Goal: Information Seeking & Learning: Learn about a topic

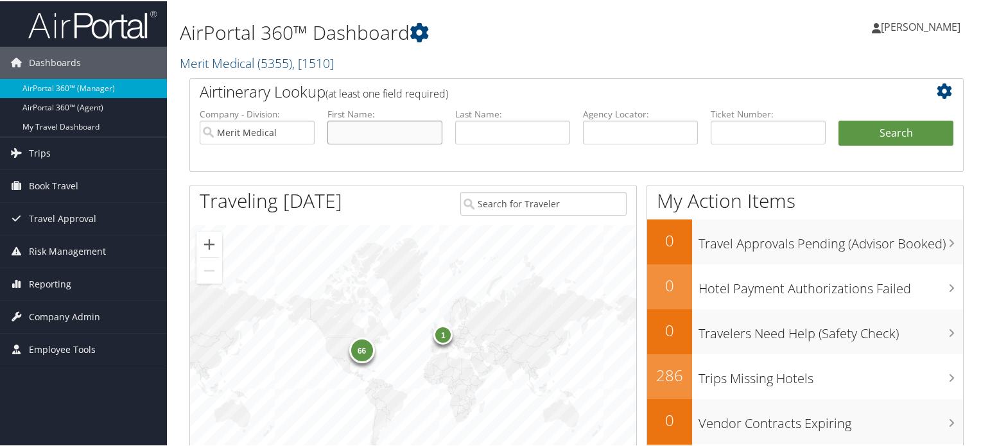
click at [347, 130] on input "text" at bounding box center [385, 131] width 115 height 24
click at [64, 285] on span "Reporting" at bounding box center [50, 283] width 42 height 32
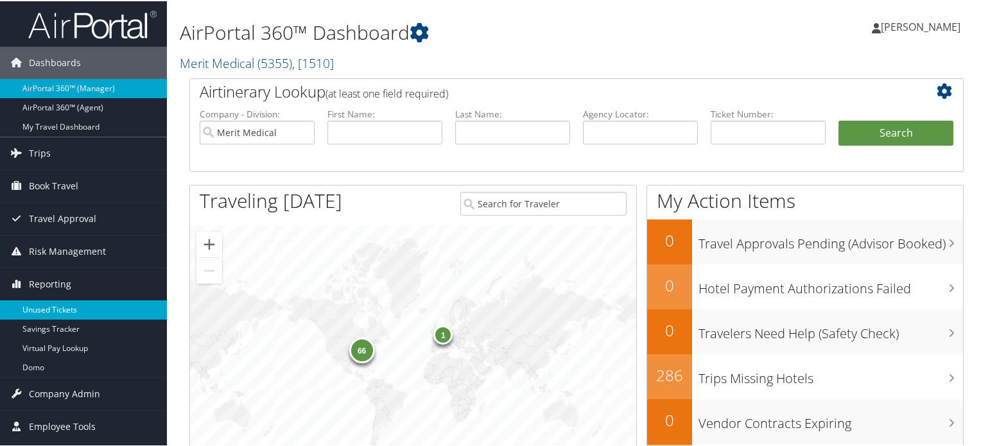
click at [63, 306] on link "Unused Tickets" at bounding box center [83, 308] width 167 height 19
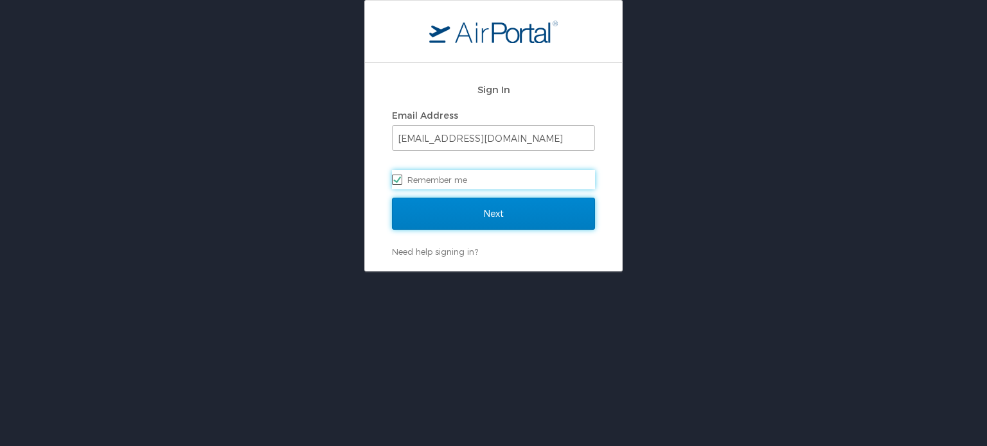
click at [509, 219] on input "Next" at bounding box center [493, 214] width 203 height 32
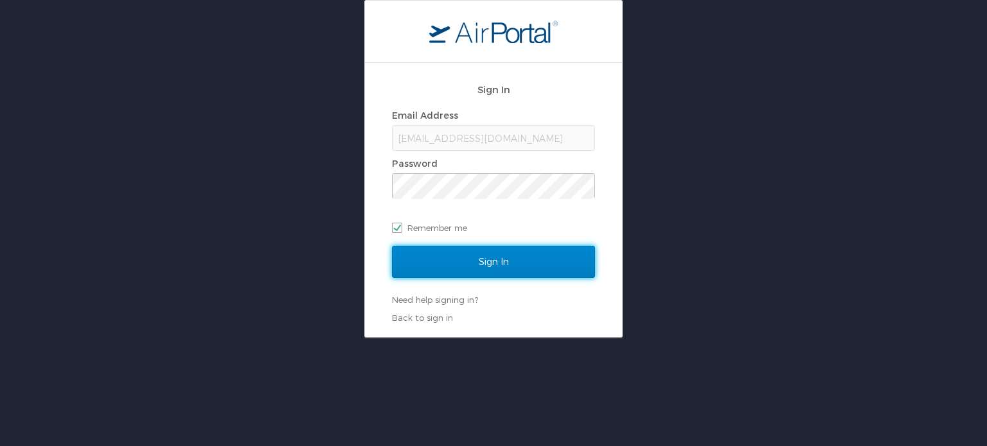
click at [508, 266] on input "Sign In" at bounding box center [493, 262] width 203 height 32
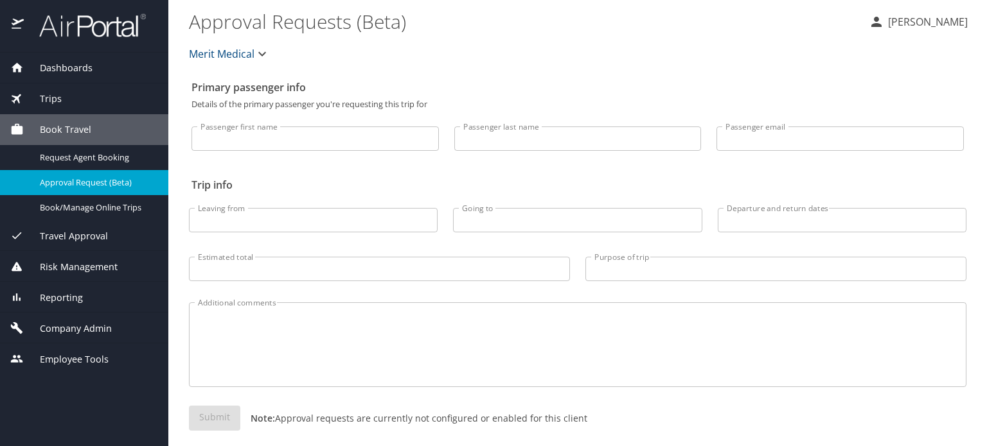
click at [327, 137] on input "Passenger first name" at bounding box center [314, 139] width 247 height 24
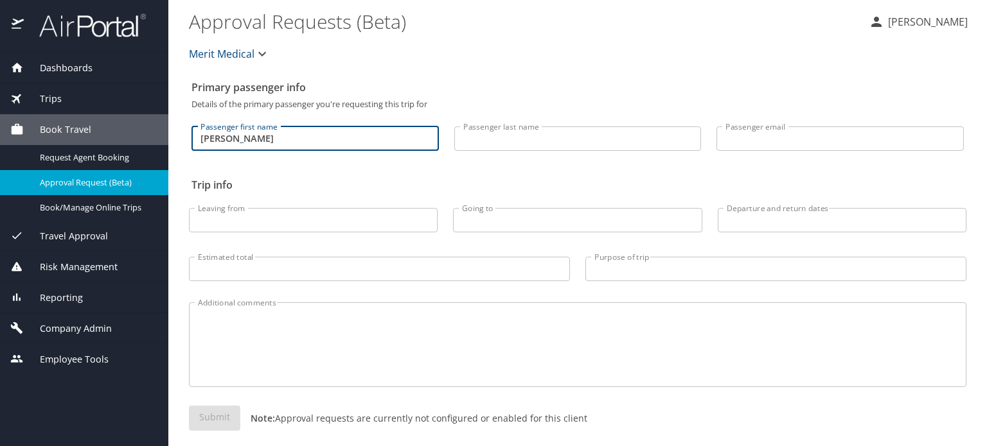
type input "[PERSON_NAME]"
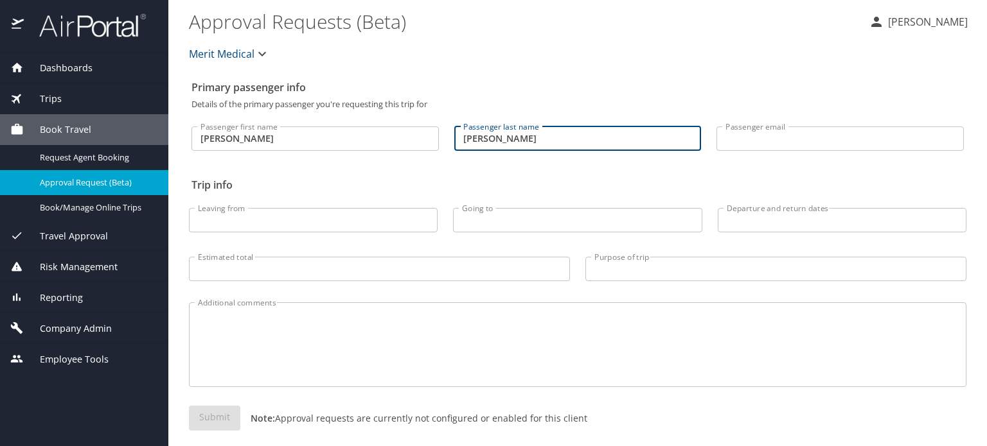
type input "sidwell"
click at [432, 170] on div "Passenger first name scott Passenger first name Passenger last name sidwell Pas…" at bounding box center [577, 141] width 772 height 64
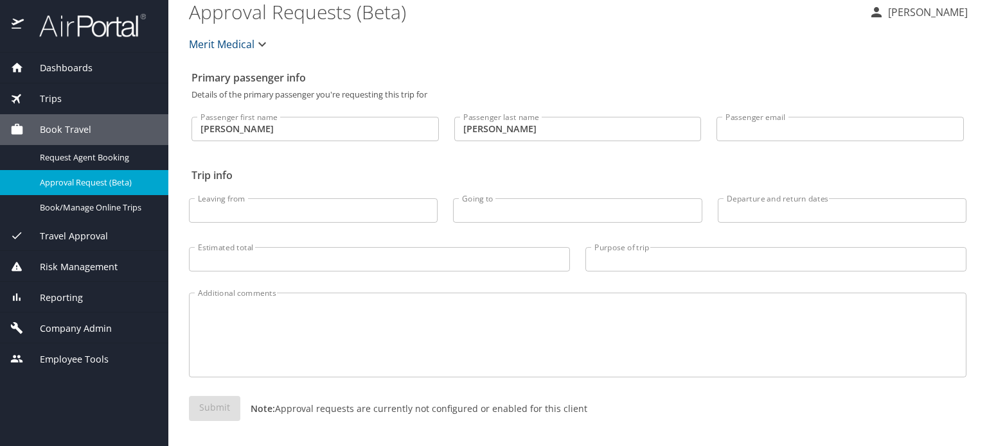
scroll to position [12, 0]
click at [75, 295] on span "Reporting" at bounding box center [53, 298] width 59 height 14
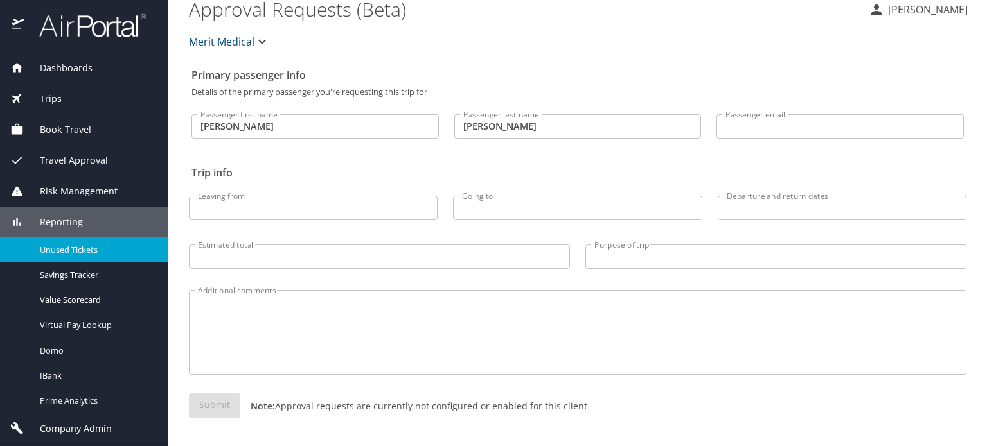
click at [78, 256] on div "Unused Tickets" at bounding box center [84, 250] width 148 height 15
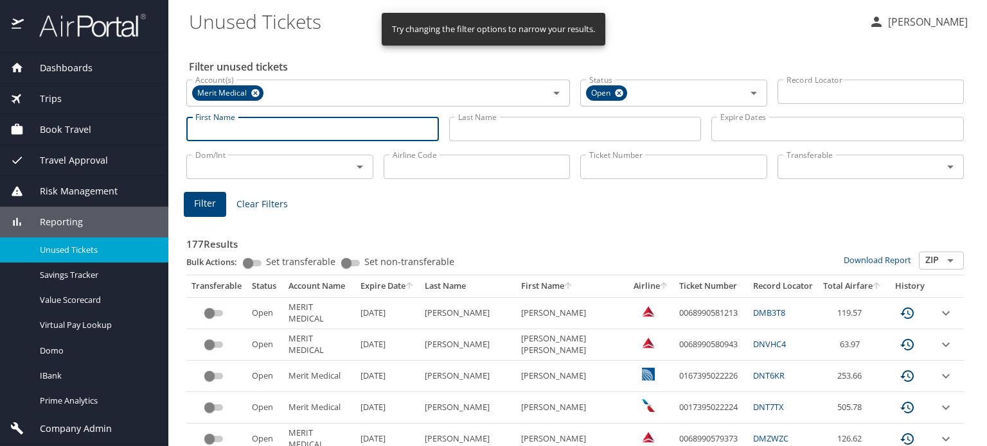
click at [331, 132] on input "First Name" at bounding box center [312, 129] width 252 height 24
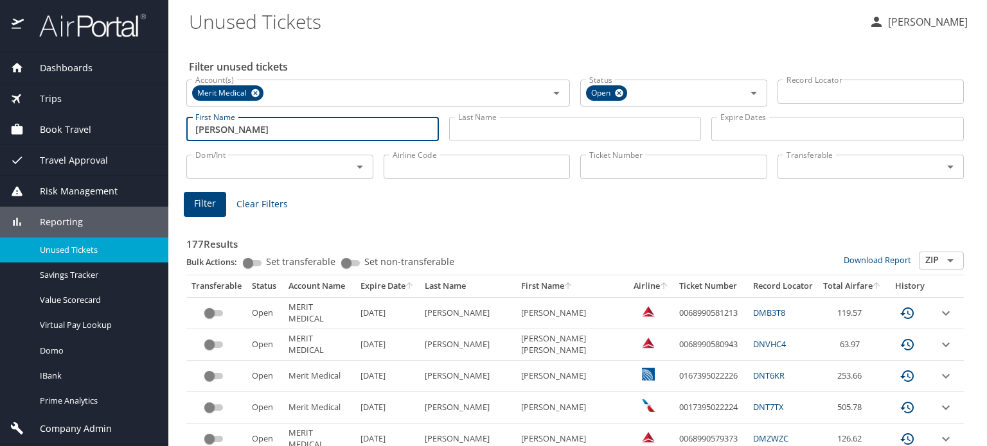
type input "scott richard"
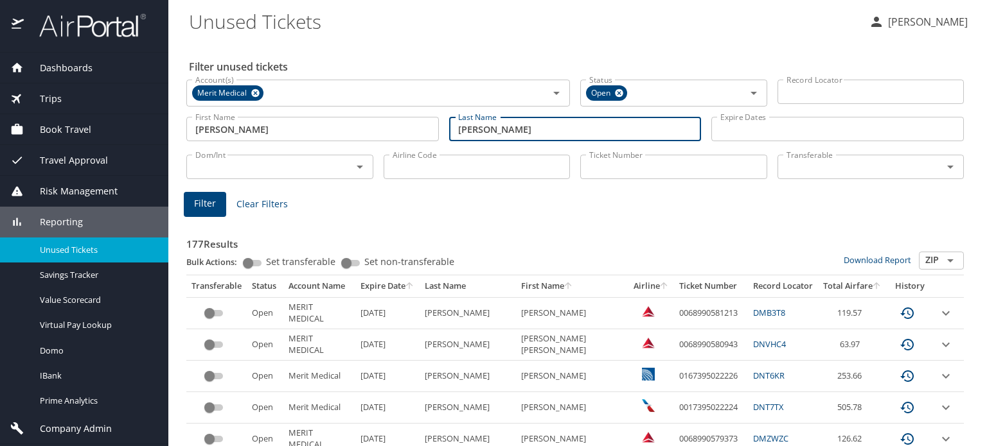
type input "sidwell"
click at [212, 197] on span "Filter" at bounding box center [205, 204] width 22 height 16
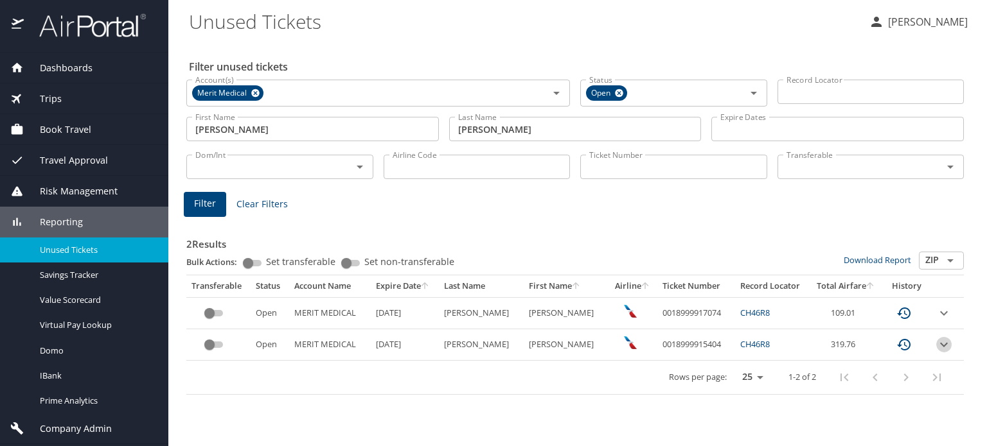
click at [940, 341] on icon "expand row" at bounding box center [943, 344] width 15 height 15
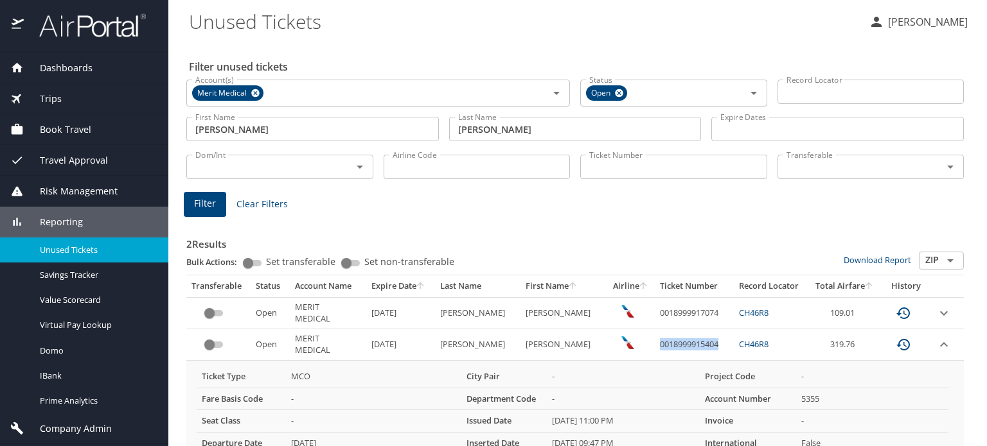
drag, startPoint x: 702, startPoint y: 346, endPoint x: 637, endPoint y: 346, distance: 64.9
click at [655, 346] on td "0018999915404" at bounding box center [694, 345] width 79 height 31
copy td "0018999915404"
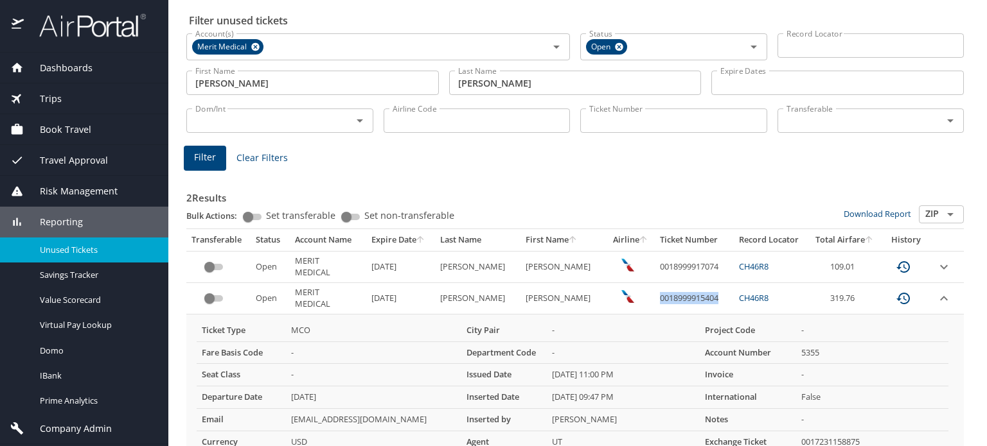
scroll to position [119, 0]
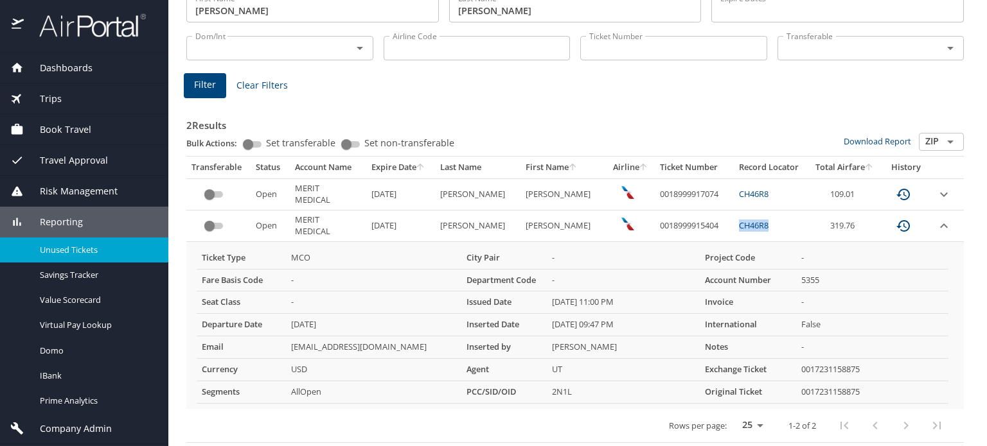
drag, startPoint x: 761, startPoint y: 223, endPoint x: 721, endPoint y: 227, distance: 40.0
click at [734, 227] on td "CH46R8" at bounding box center [771, 226] width 75 height 31
copy link "CH46R8"
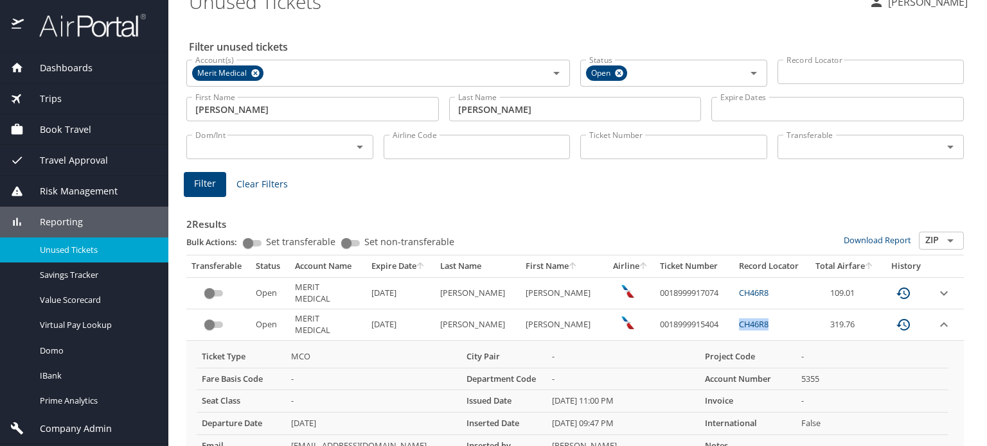
scroll to position [0, 0]
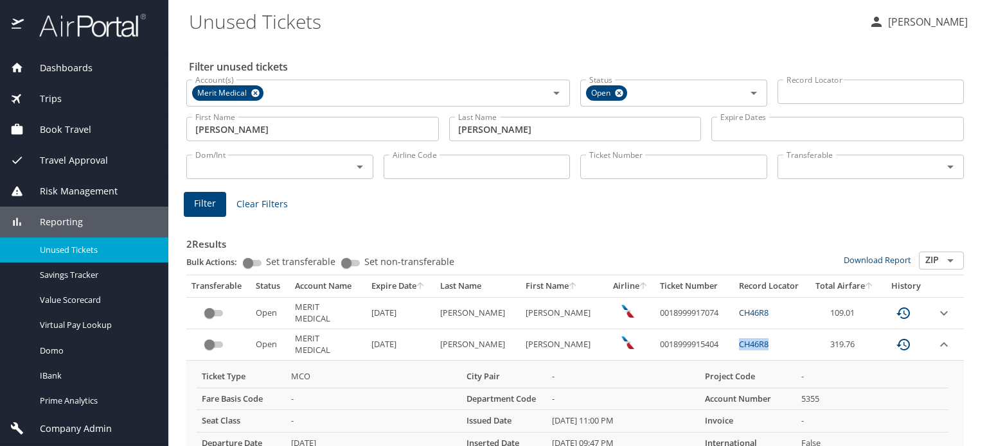
click at [96, 39] on link at bounding box center [85, 35] width 121 height 12
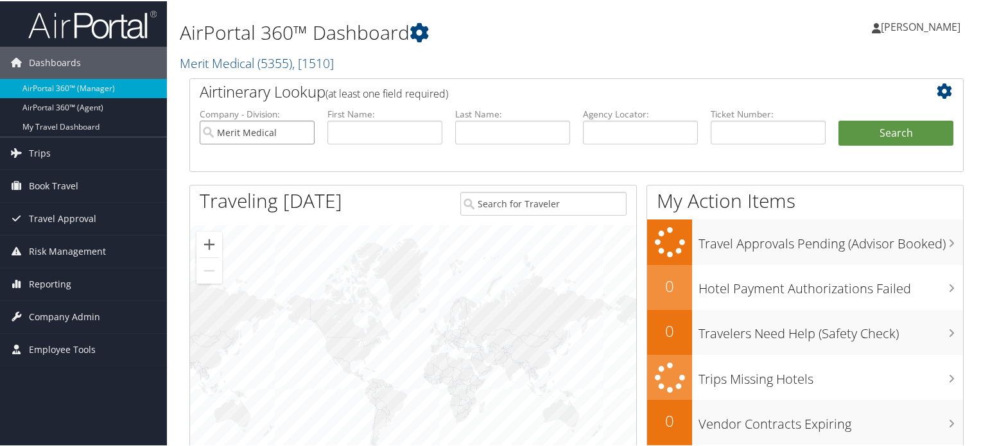
click at [306, 129] on input "Merit Medical" at bounding box center [257, 131] width 115 height 24
click at [267, 130] on input "search" at bounding box center [257, 131] width 115 height 24
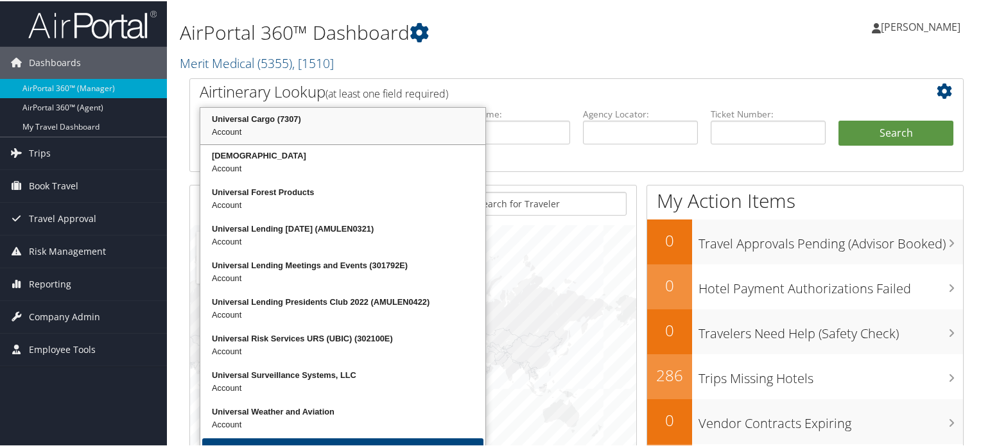
type input "UNIVE"
click at [595, 40] on h1 "AirPortal 360™ Dashboard" at bounding box center [444, 31] width 529 height 27
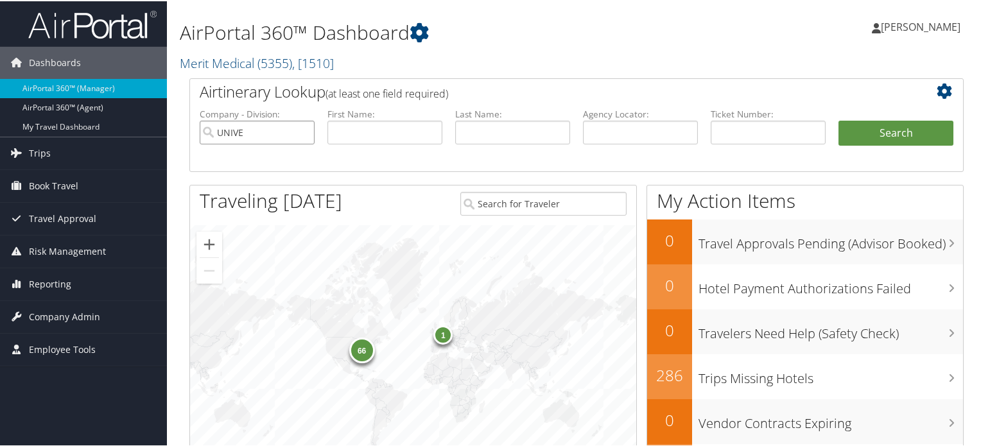
click at [262, 130] on input "UNIVE" at bounding box center [257, 131] width 115 height 24
click at [62, 313] on span "Company Admin" at bounding box center [64, 316] width 71 height 32
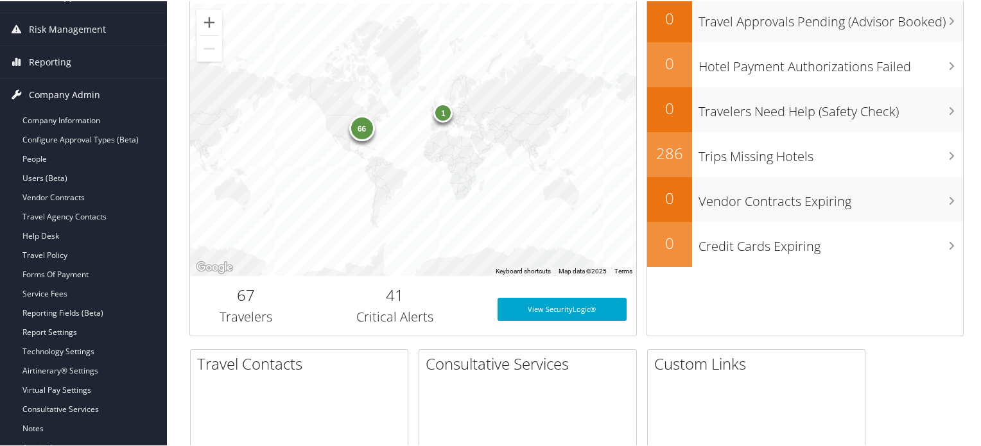
scroll to position [321, 0]
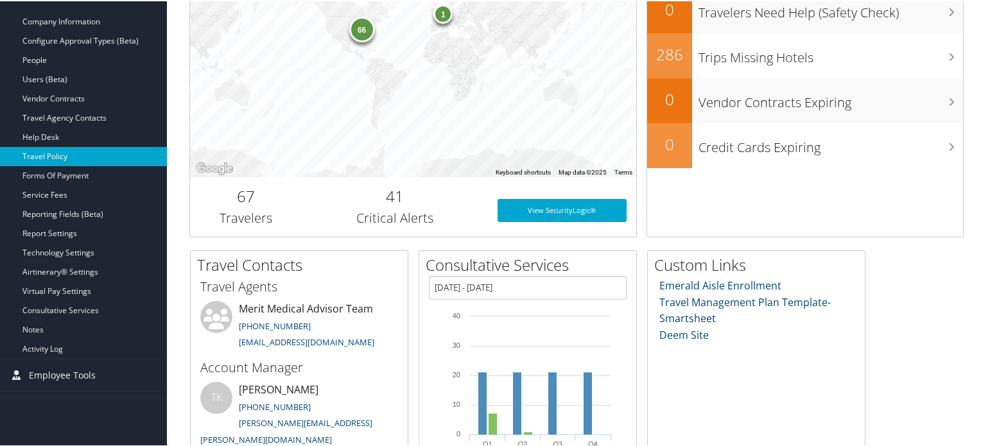
click at [72, 157] on link "Travel Policy" at bounding box center [83, 155] width 167 height 19
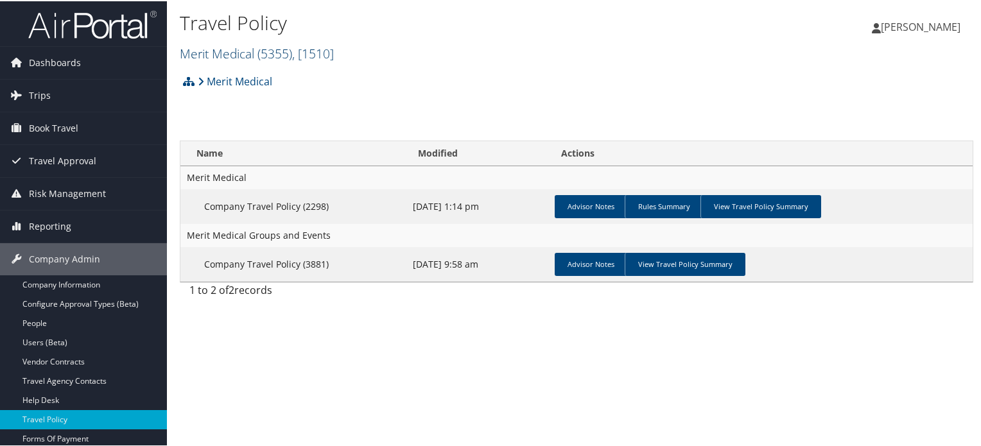
click at [283, 49] on span "( 5355 )" at bounding box center [275, 52] width 35 height 17
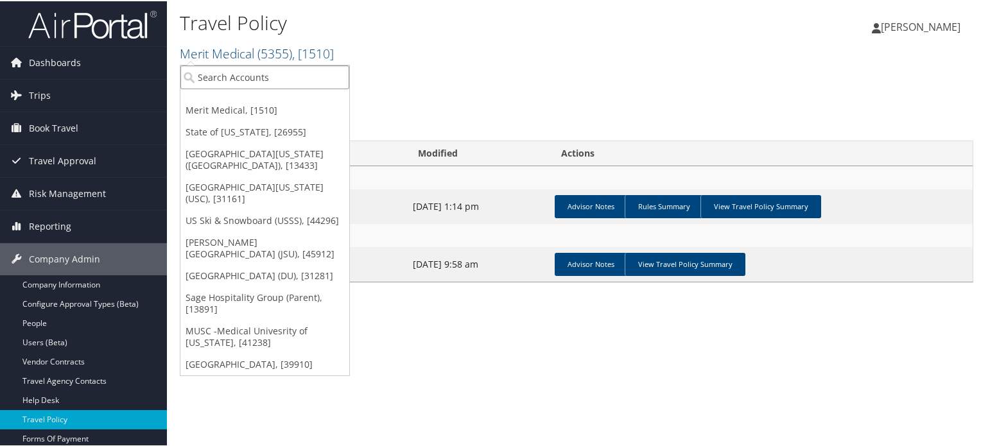
click at [280, 71] on input "search" at bounding box center [264, 76] width 169 height 24
type input "[GEOGRAPHIC_DATA]"
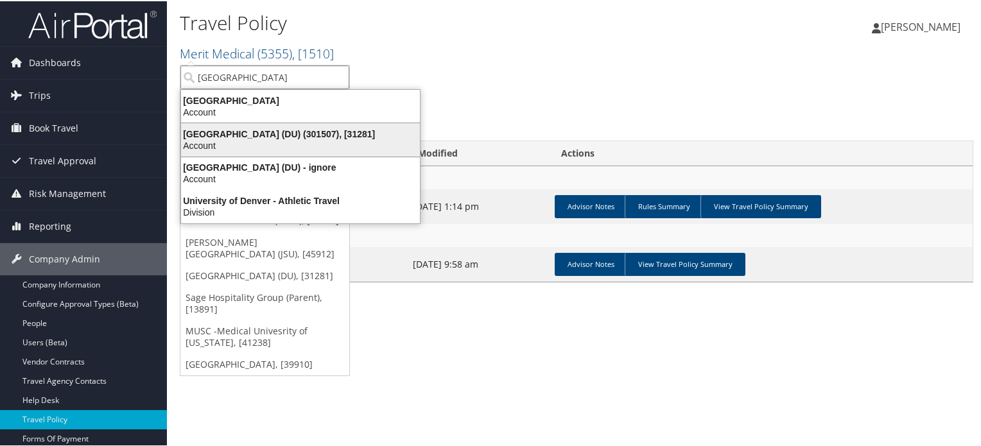
click at [277, 141] on div "Account" at bounding box center [300, 145] width 254 height 12
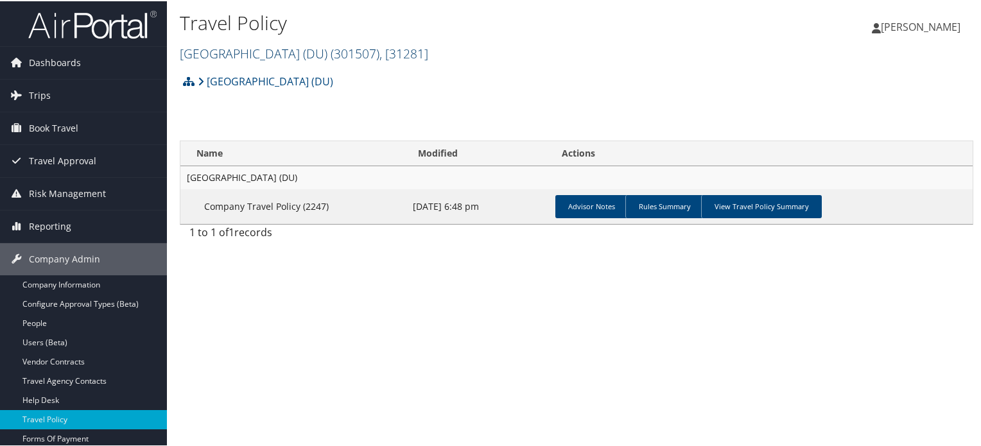
click at [331, 58] on span "( 301507 )" at bounding box center [355, 52] width 49 height 17
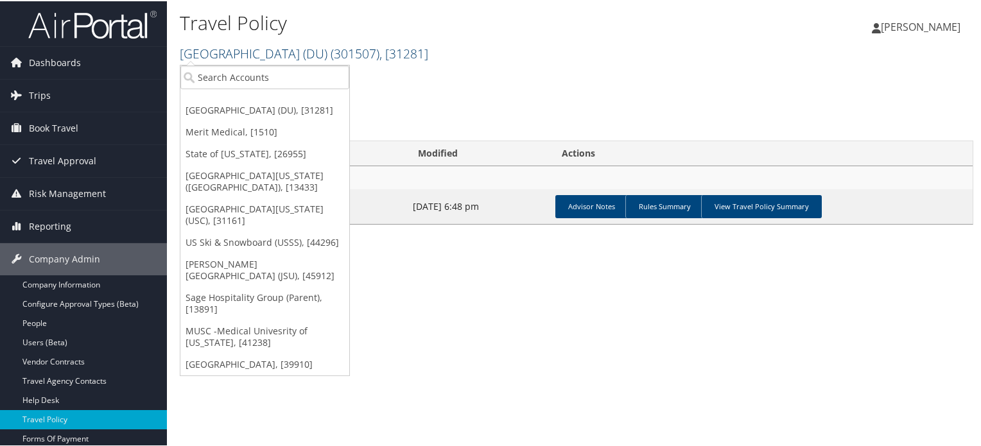
click at [353, 51] on span "( 301507 )" at bounding box center [355, 52] width 49 height 17
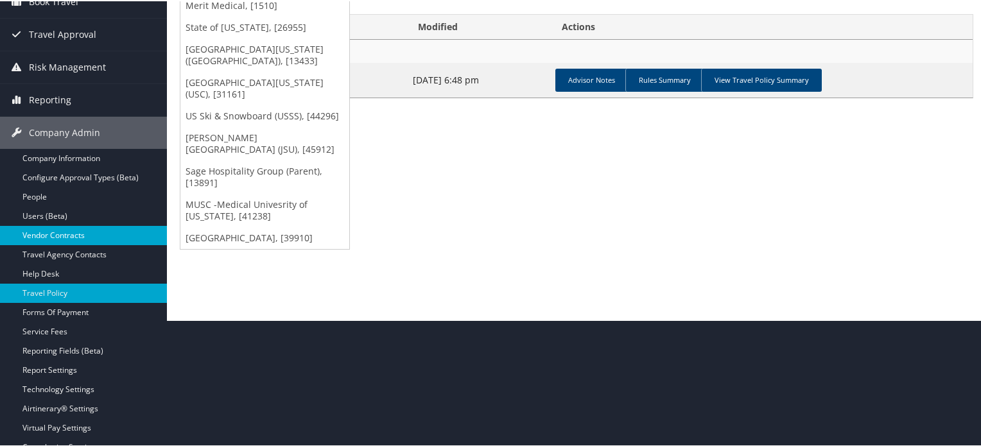
scroll to position [128, 0]
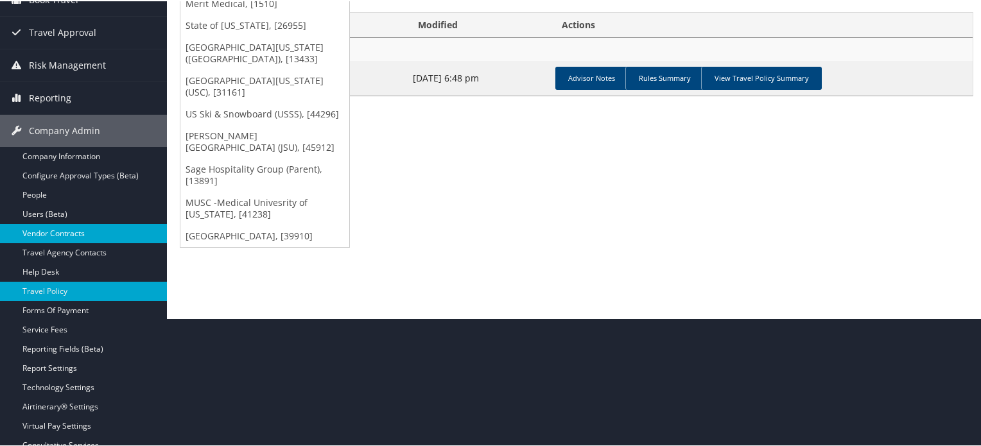
click at [51, 225] on link "Vendor Contracts" at bounding box center [83, 232] width 167 height 19
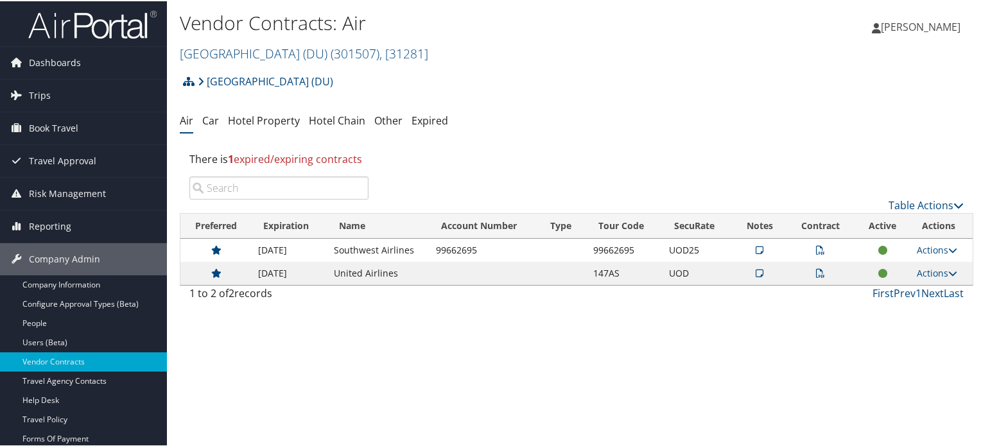
click at [817, 274] on icon at bounding box center [820, 272] width 9 height 9
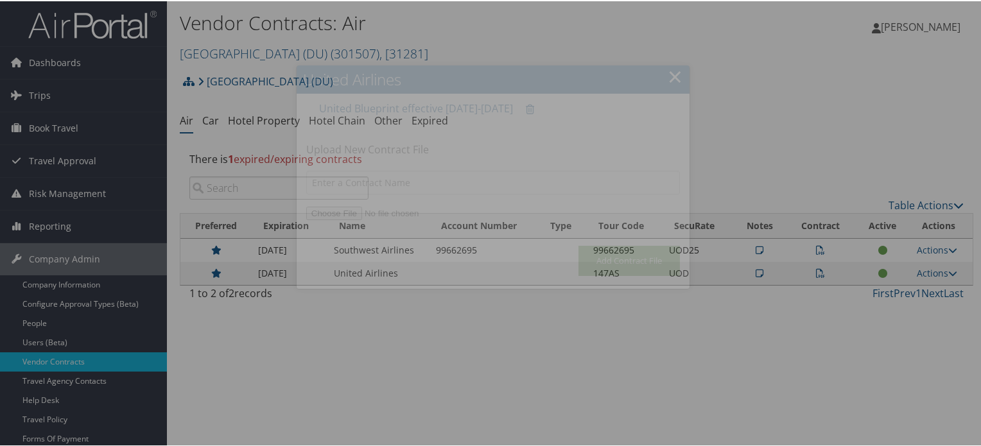
click at [817, 274] on div at bounding box center [493, 223] width 987 height 446
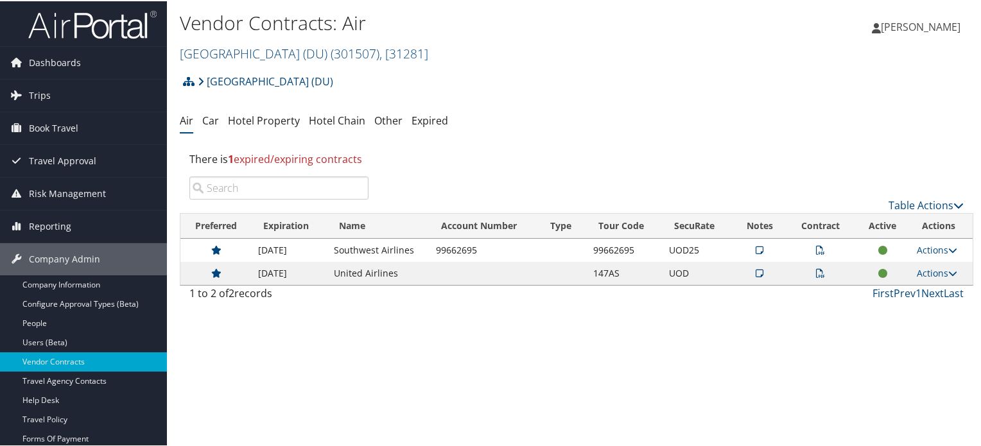
click at [817, 274] on icon at bounding box center [820, 272] width 9 height 9
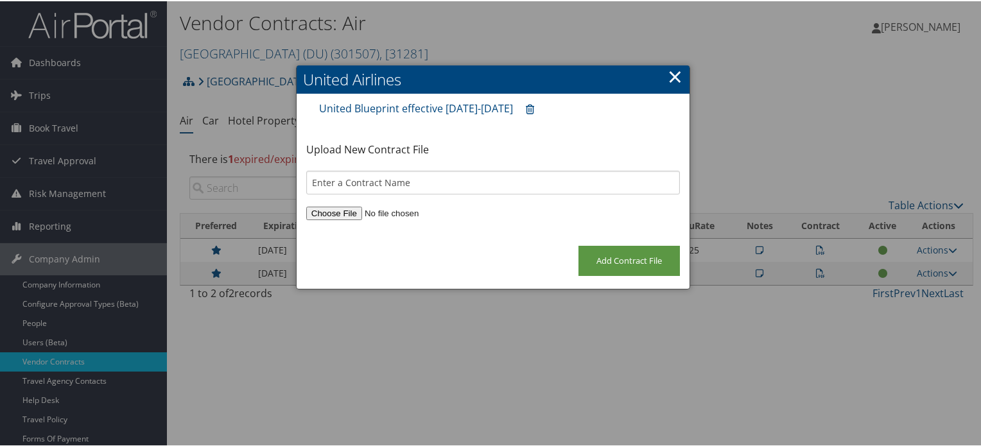
click at [671, 72] on link "×" at bounding box center [675, 75] width 15 height 26
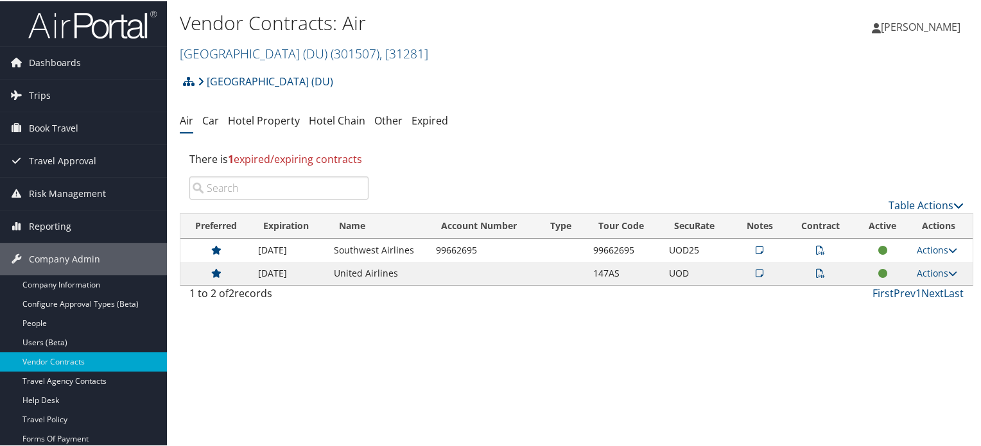
click at [759, 275] on icon at bounding box center [760, 272] width 8 height 9
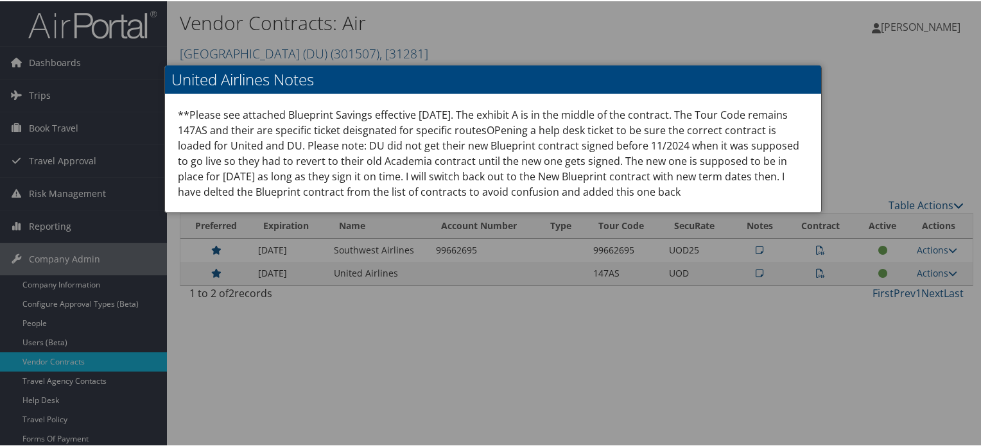
click at [759, 275] on div at bounding box center [493, 223] width 987 height 446
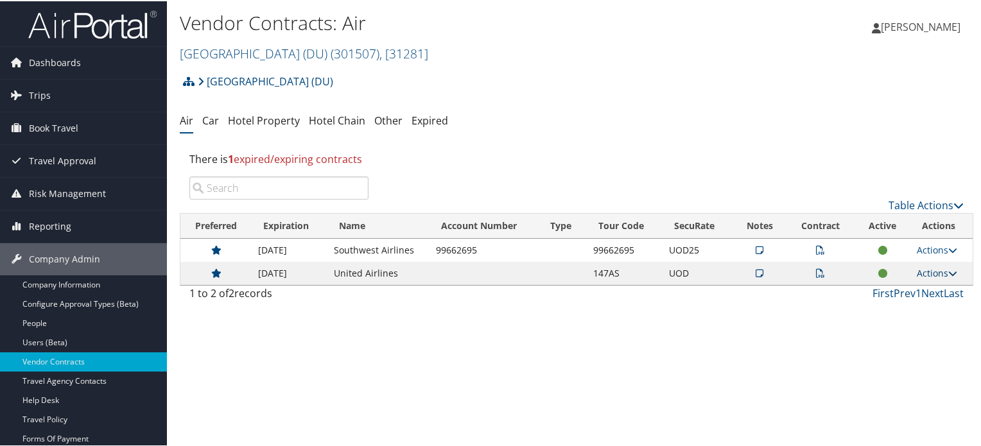
click at [949, 277] on icon at bounding box center [953, 272] width 9 height 9
click at [928, 294] on link "View Notes" at bounding box center [907, 291] width 85 height 22
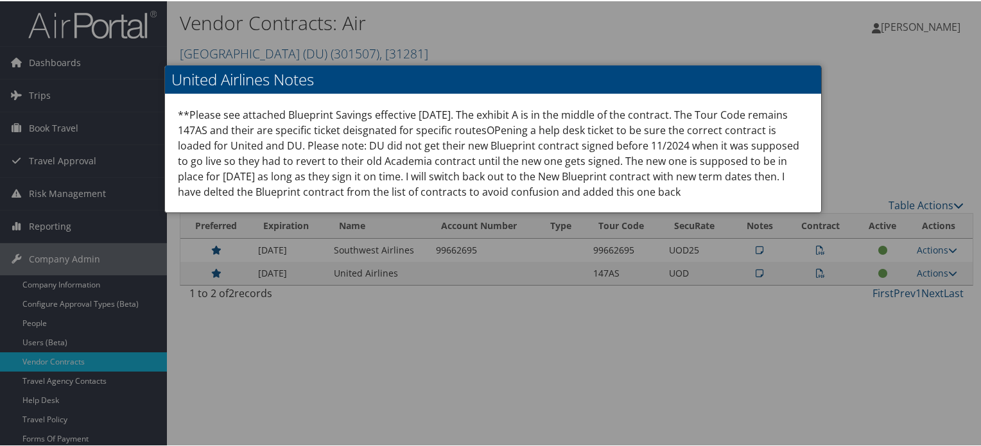
click at [946, 269] on div at bounding box center [493, 223] width 987 height 446
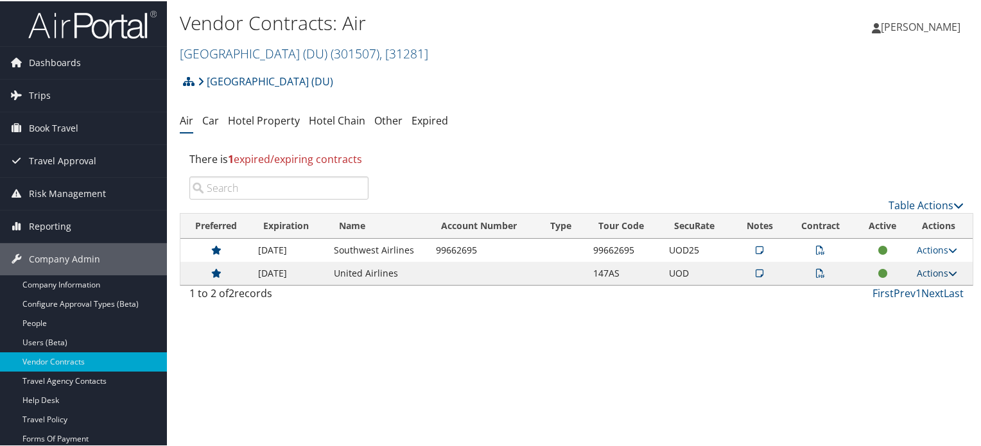
click at [949, 269] on icon at bounding box center [953, 272] width 9 height 9
click at [912, 316] on link "View Contracts" at bounding box center [907, 313] width 85 height 22
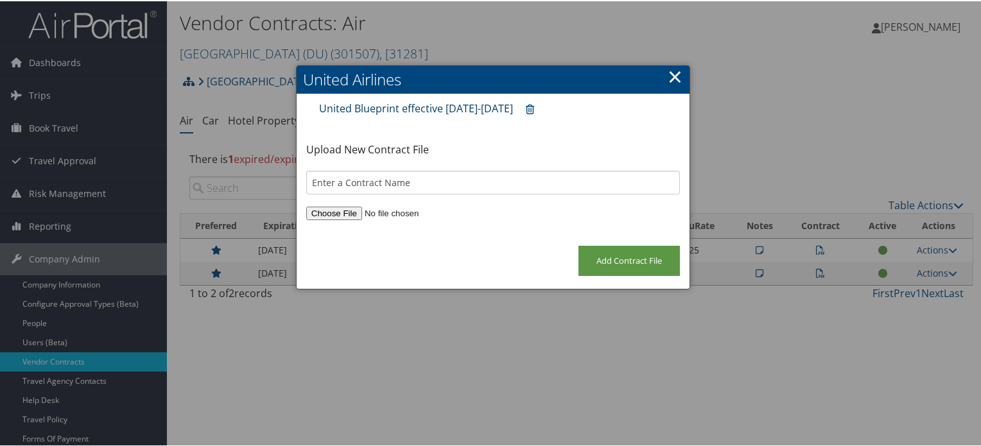
click at [495, 108] on link "United Blueprint effective Feb 1 2025-Jan 31 2027" at bounding box center [416, 107] width 194 height 14
drag, startPoint x: 673, startPoint y: 69, endPoint x: 663, endPoint y: 100, distance: 32.9
click at [673, 69] on link "×" at bounding box center [675, 75] width 15 height 26
